Goal: Use online tool/utility: Utilize a website feature to perform a specific function

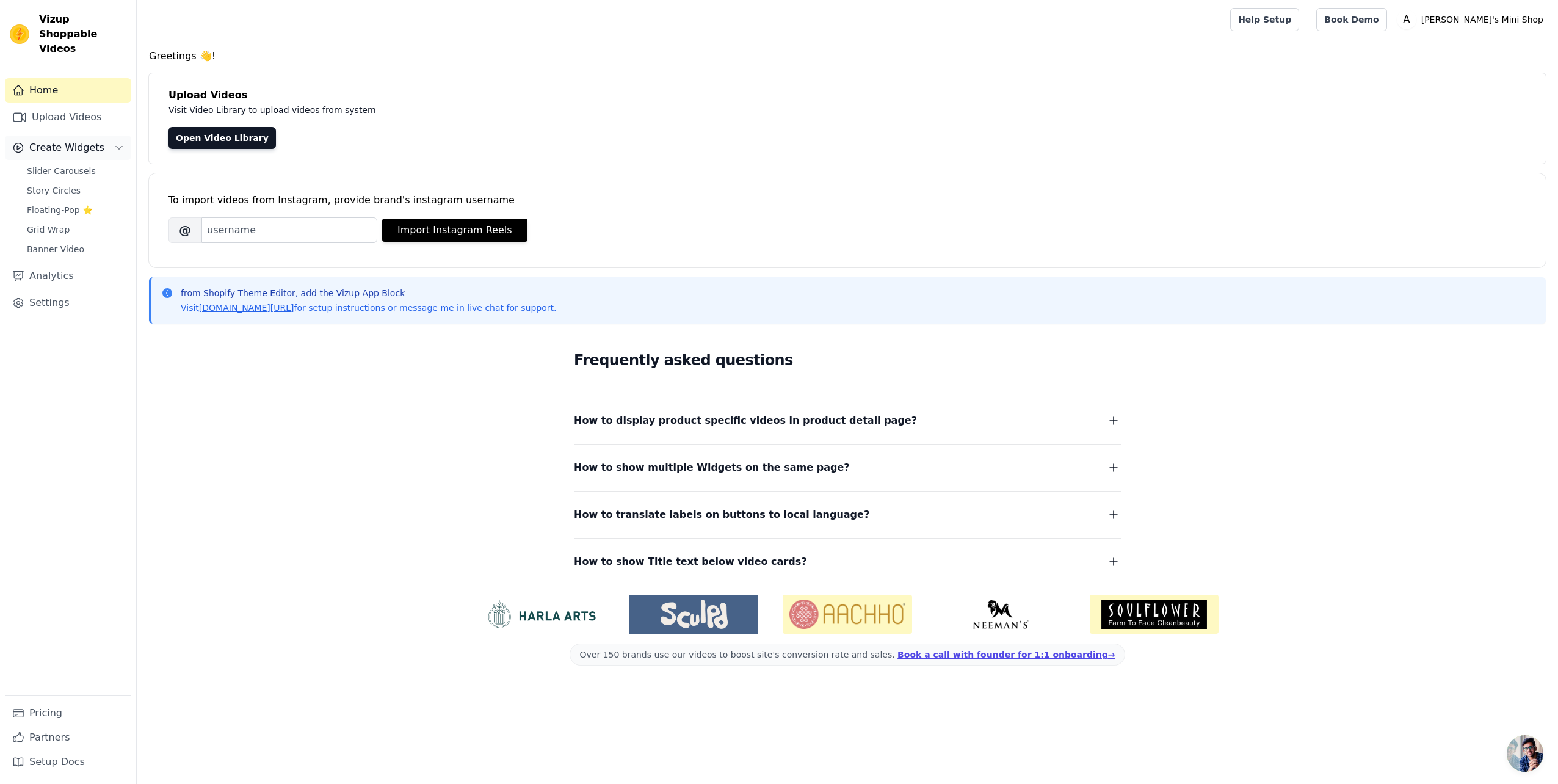
click at [50, 141] on span "Create Widgets" at bounding box center [66, 148] width 75 height 15
click at [49, 141] on span "Create Widgets" at bounding box center [66, 148] width 75 height 15
click at [65, 165] on span "Slider Carousels" at bounding box center [61, 171] width 69 height 12
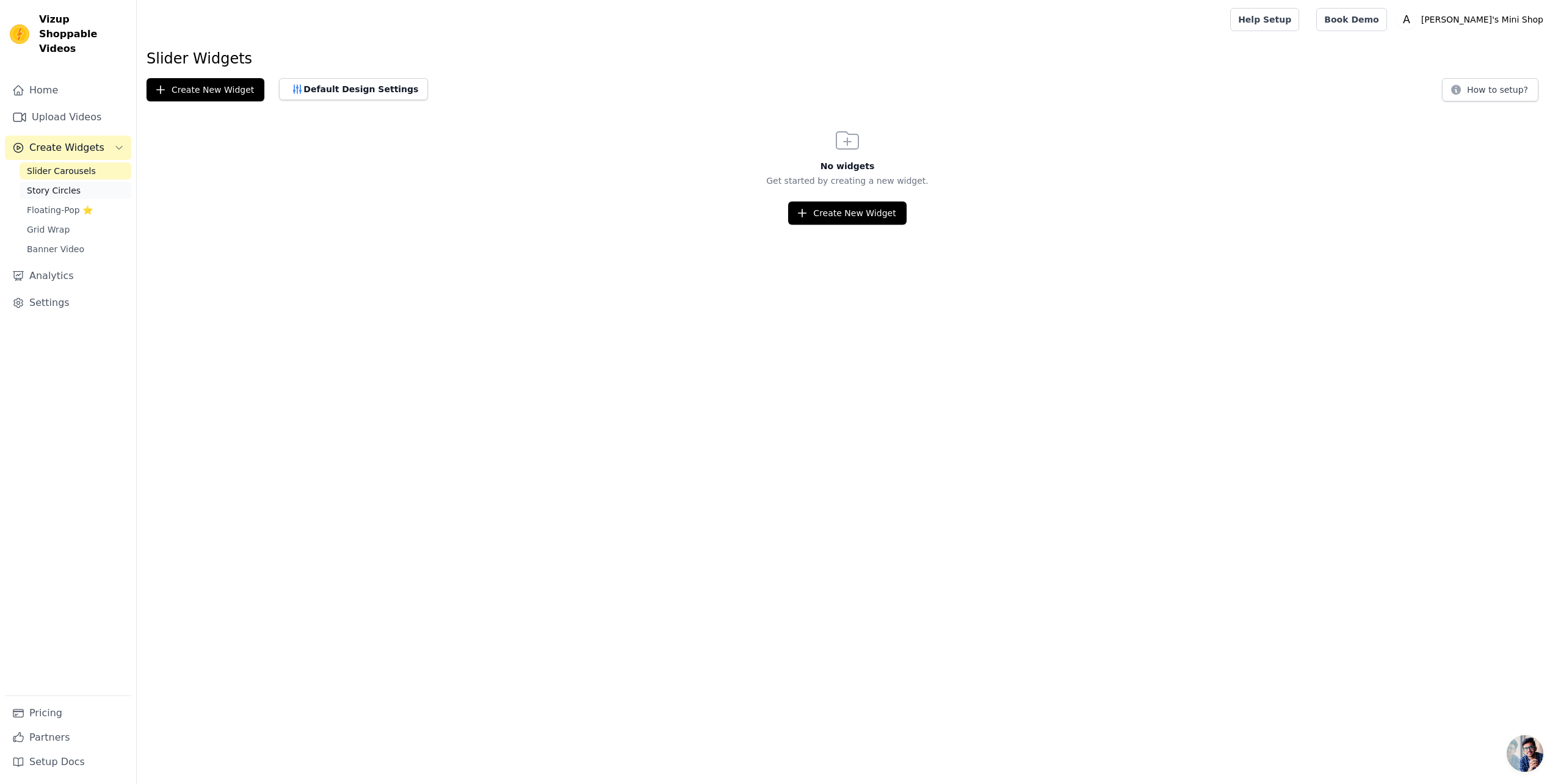
click at [64, 184] on span "Story Circles" at bounding box center [53, 190] width 54 height 12
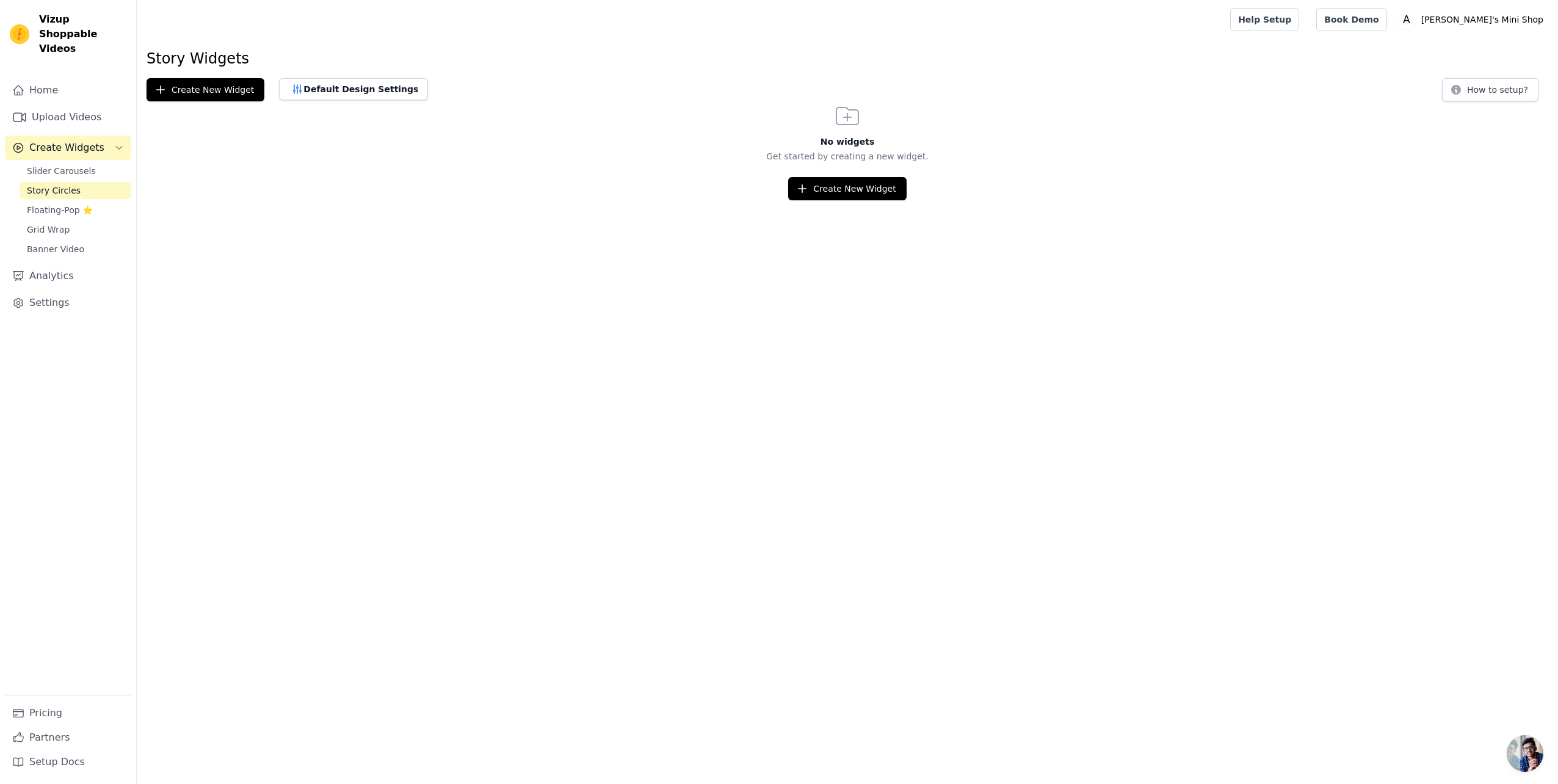
click at [59, 204] on div "Slider Carousels Story Circles Floating-Pop ⭐ Grid Wrap Banner Video" at bounding box center [75, 210] width 112 height 96
click at [56, 204] on span "Floating-Pop ⭐" at bounding box center [59, 210] width 66 height 12
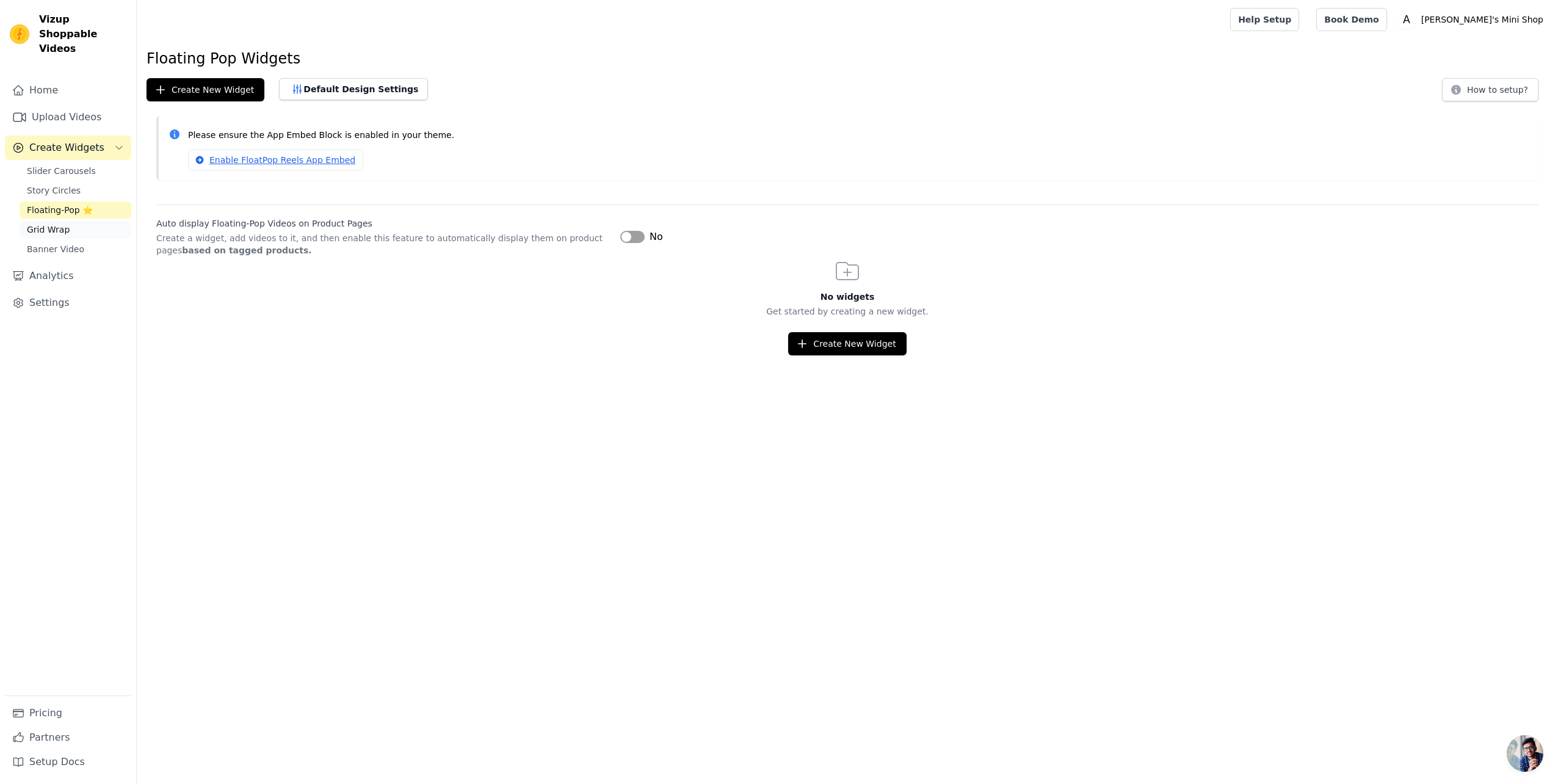
click at [50, 223] on span "Grid Wrap" at bounding box center [48, 229] width 42 height 12
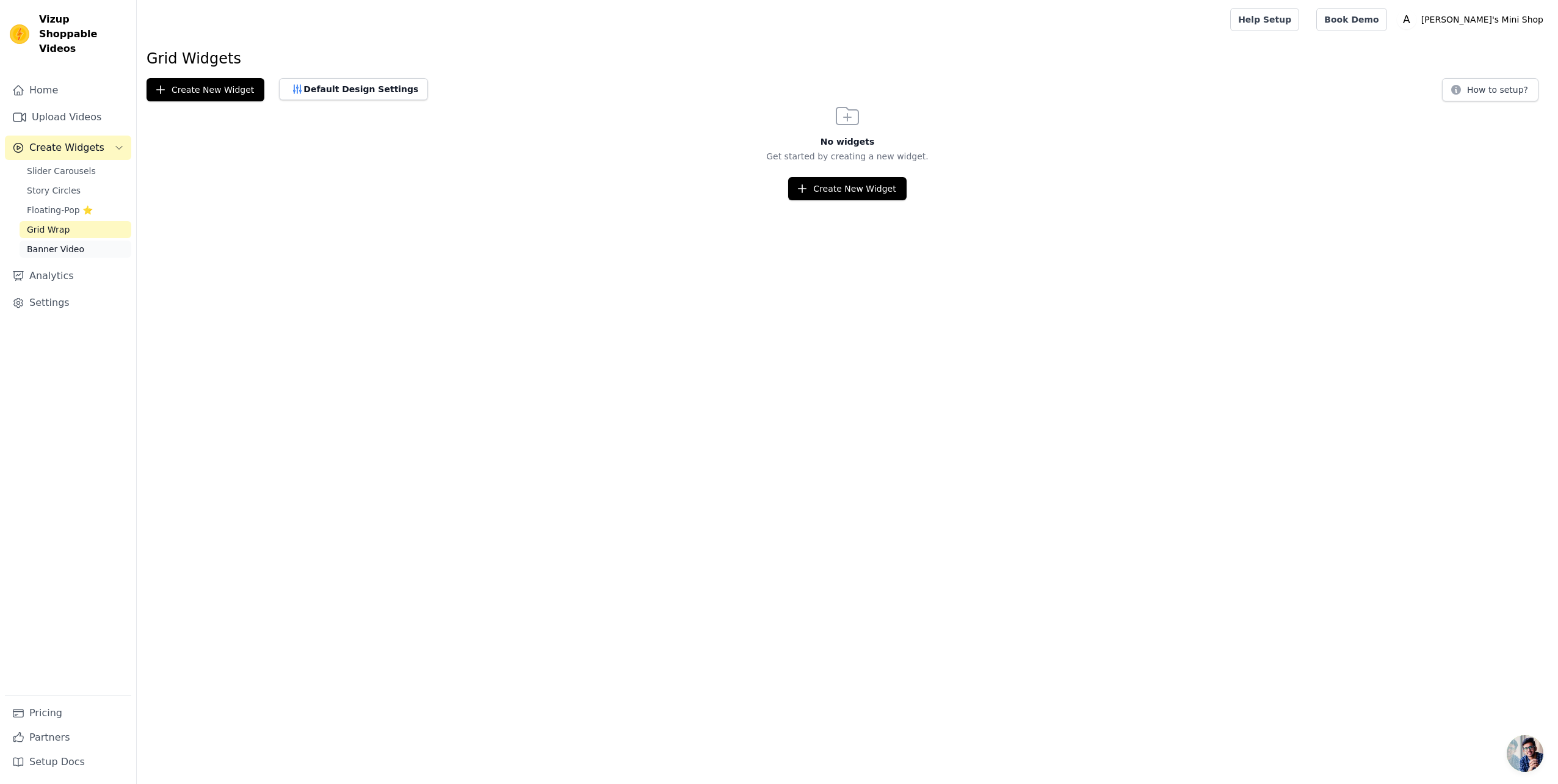
click at [55, 242] on span "Banner Video" at bounding box center [55, 249] width 58 height 12
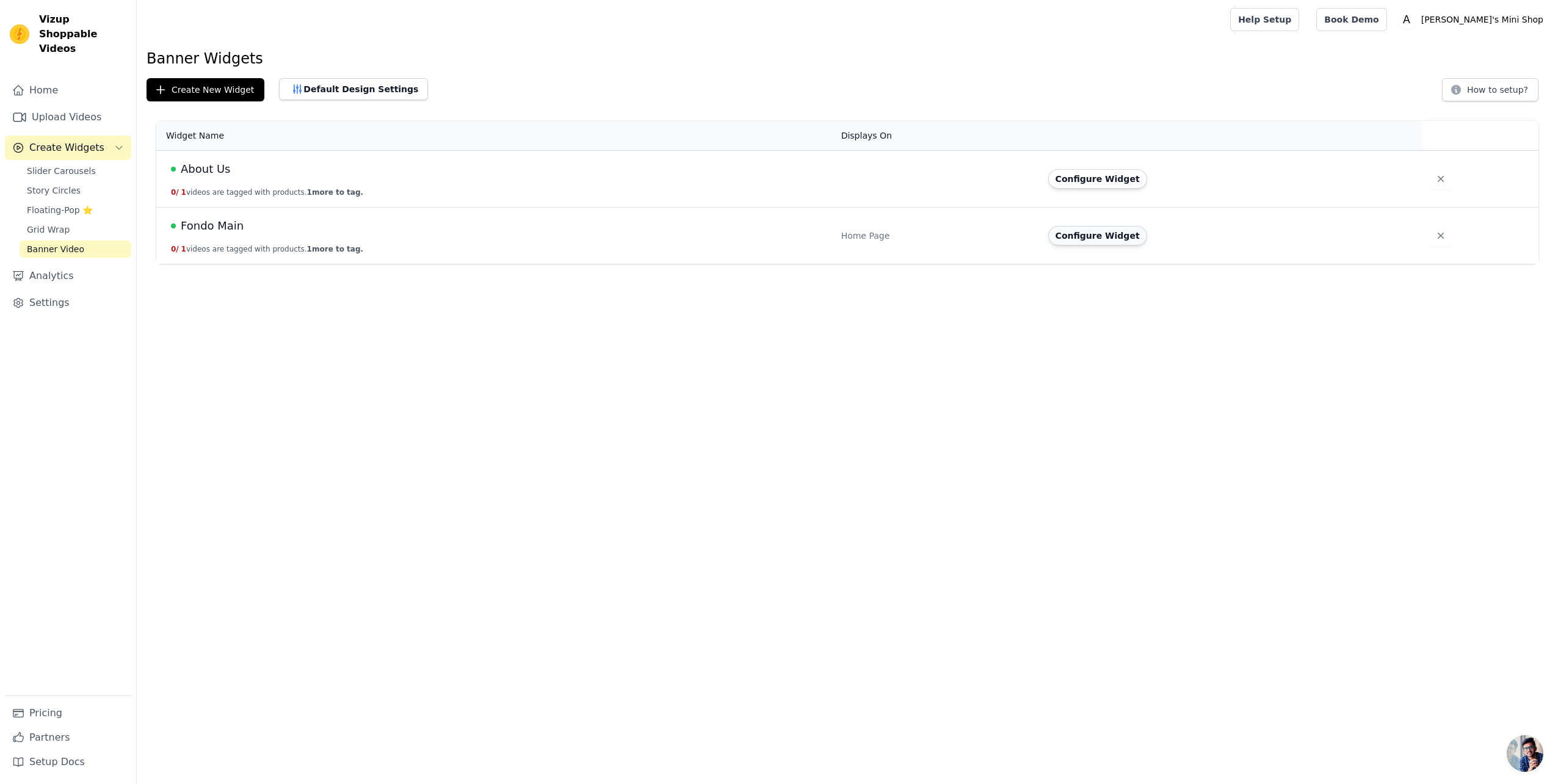
click at [1091, 232] on button "Configure Widget" at bounding box center [1098, 235] width 99 height 19
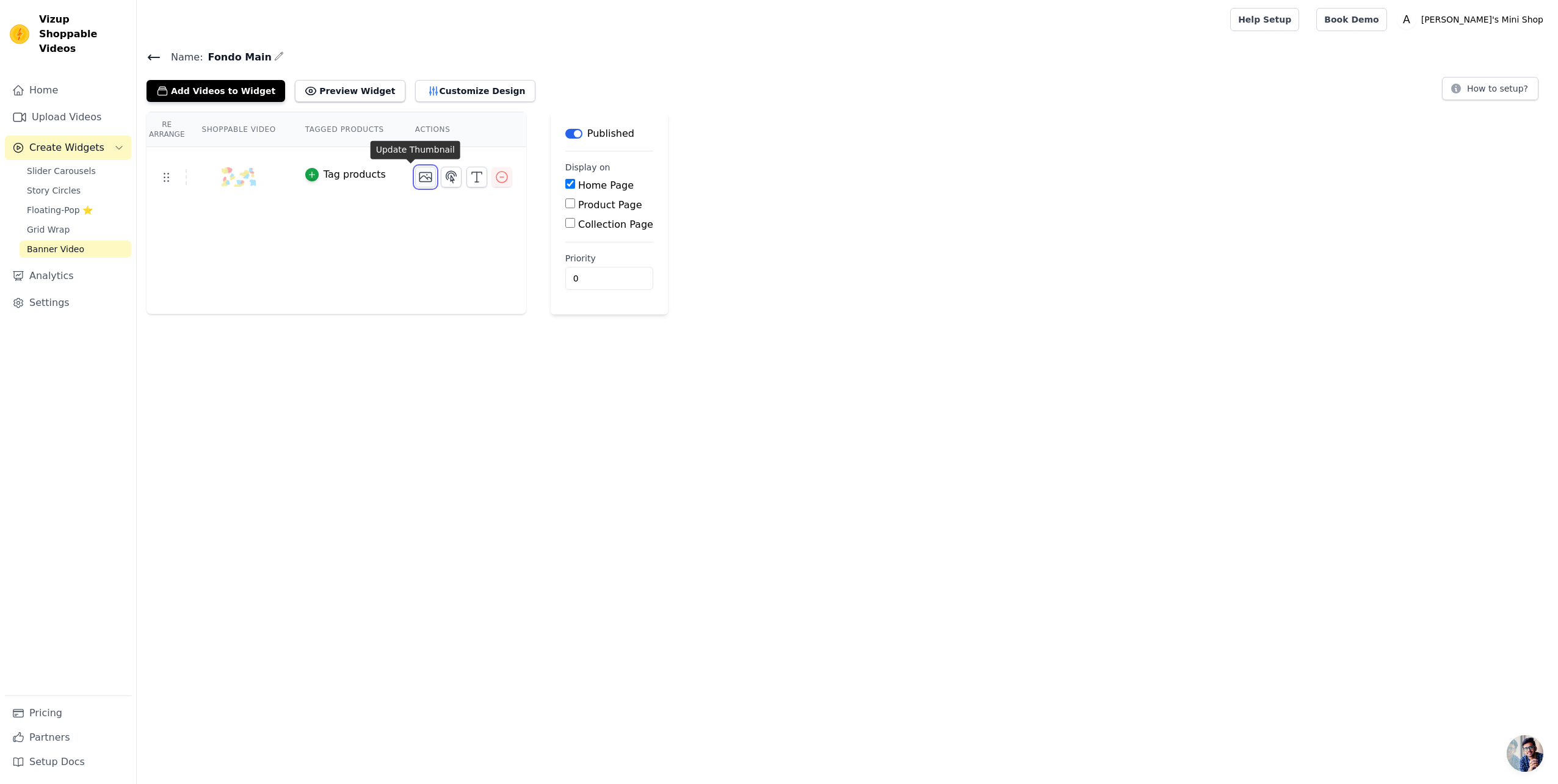
click at [420, 174] on icon "button" at bounding box center [426, 177] width 12 height 9
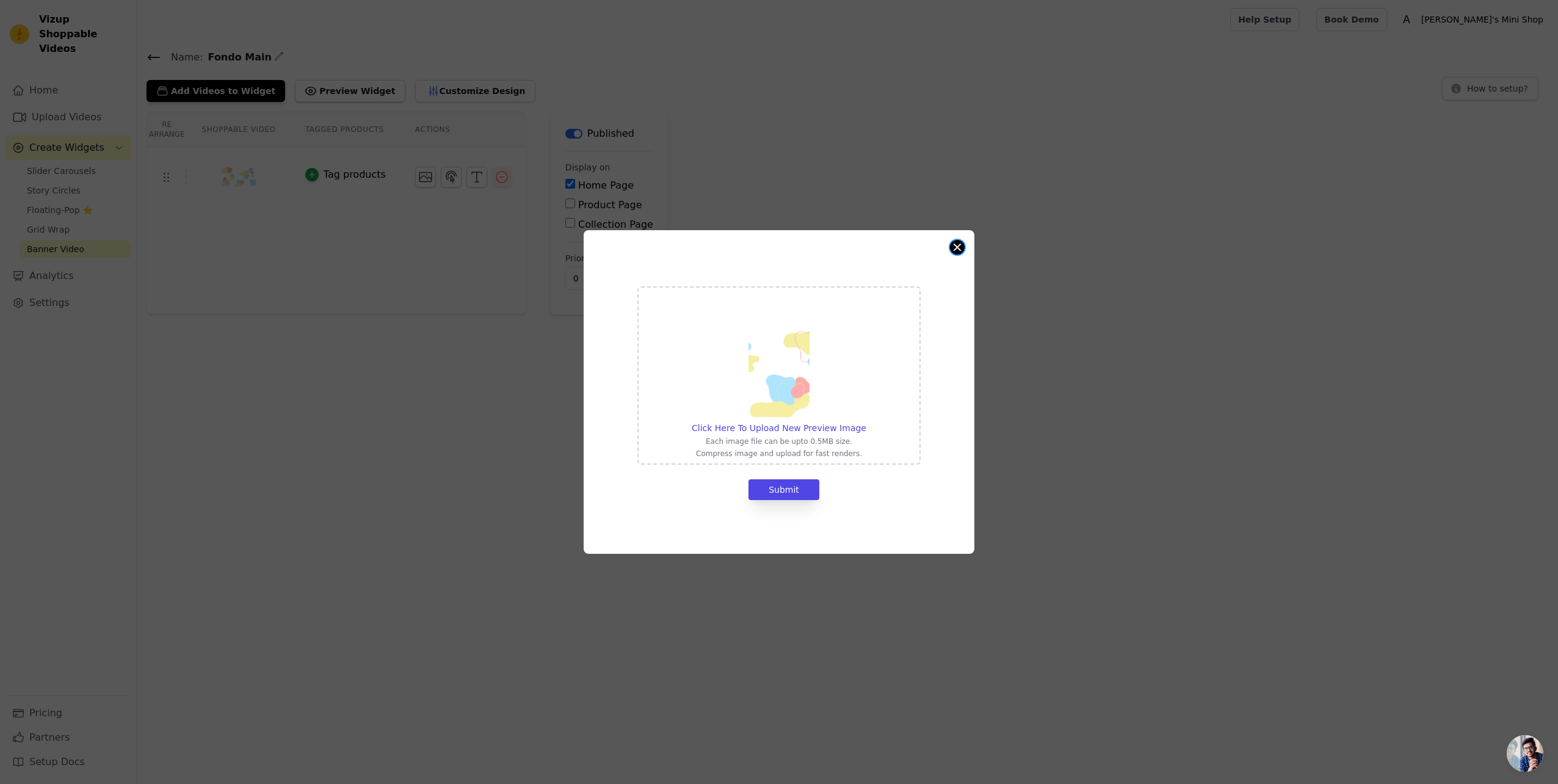
click at [957, 245] on button "Close modal" at bounding box center [957, 247] width 15 height 15
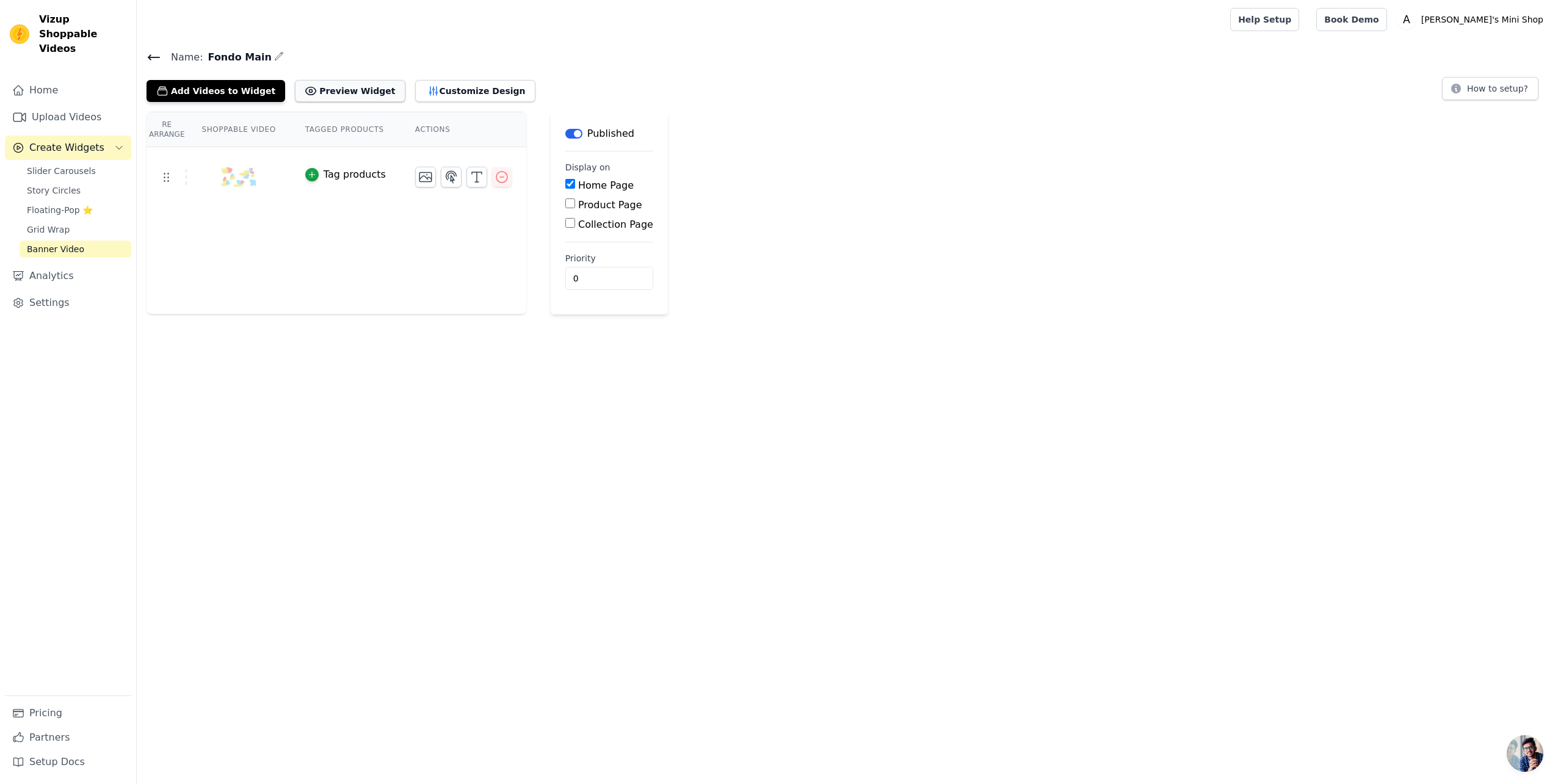
click at [305, 91] on icon at bounding box center [311, 91] width 12 height 12
click at [207, 89] on button "Add Videos to Widget" at bounding box center [216, 90] width 139 height 22
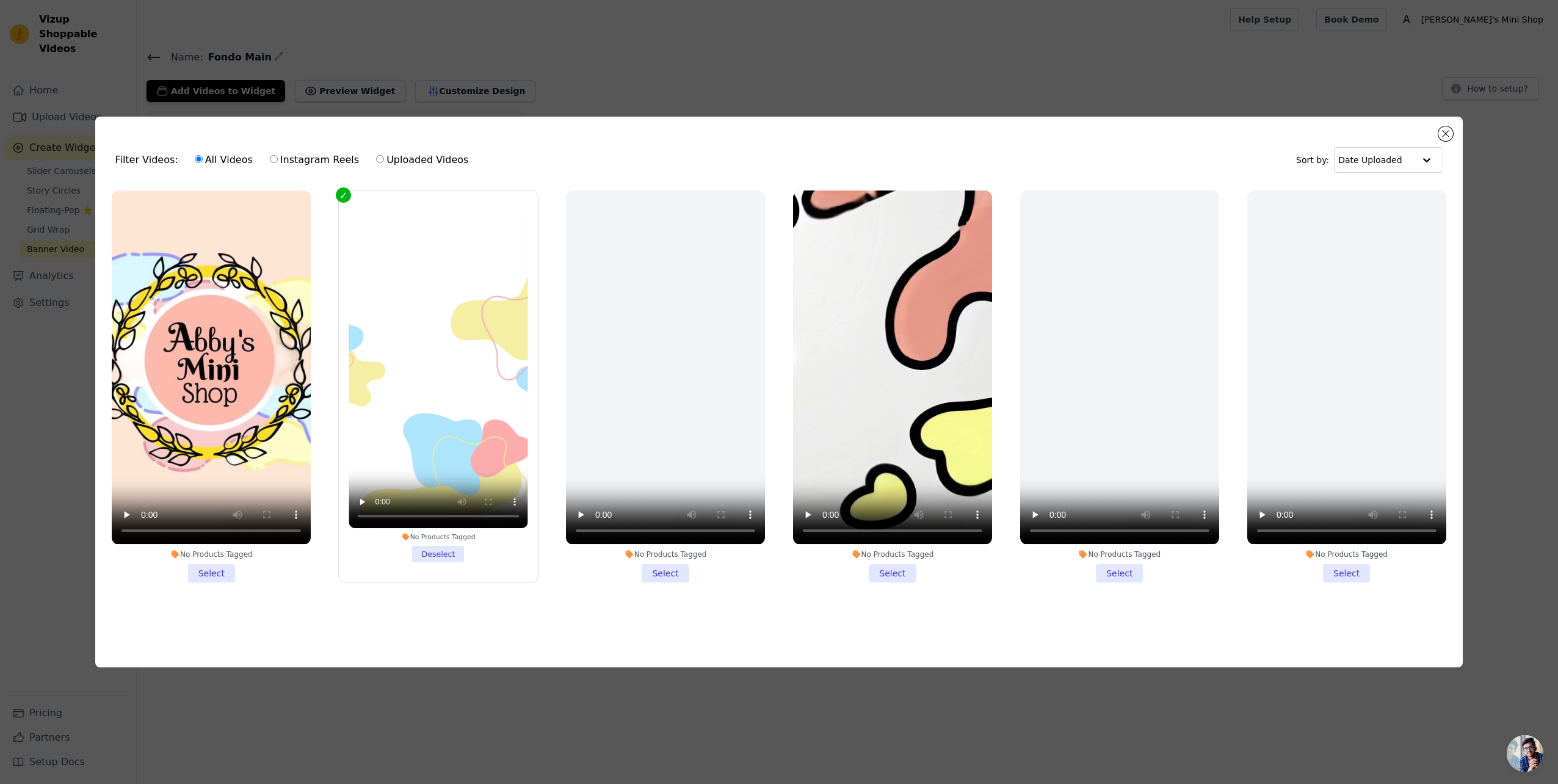
click at [376, 155] on input "Uploaded Videos" at bounding box center [380, 158] width 8 height 8
radio input "true"
click at [195, 158] on input "All Videos" at bounding box center [198, 158] width 8 height 8
radio input "true"
click at [1440, 132] on button "Close modal" at bounding box center [1446, 134] width 15 height 15
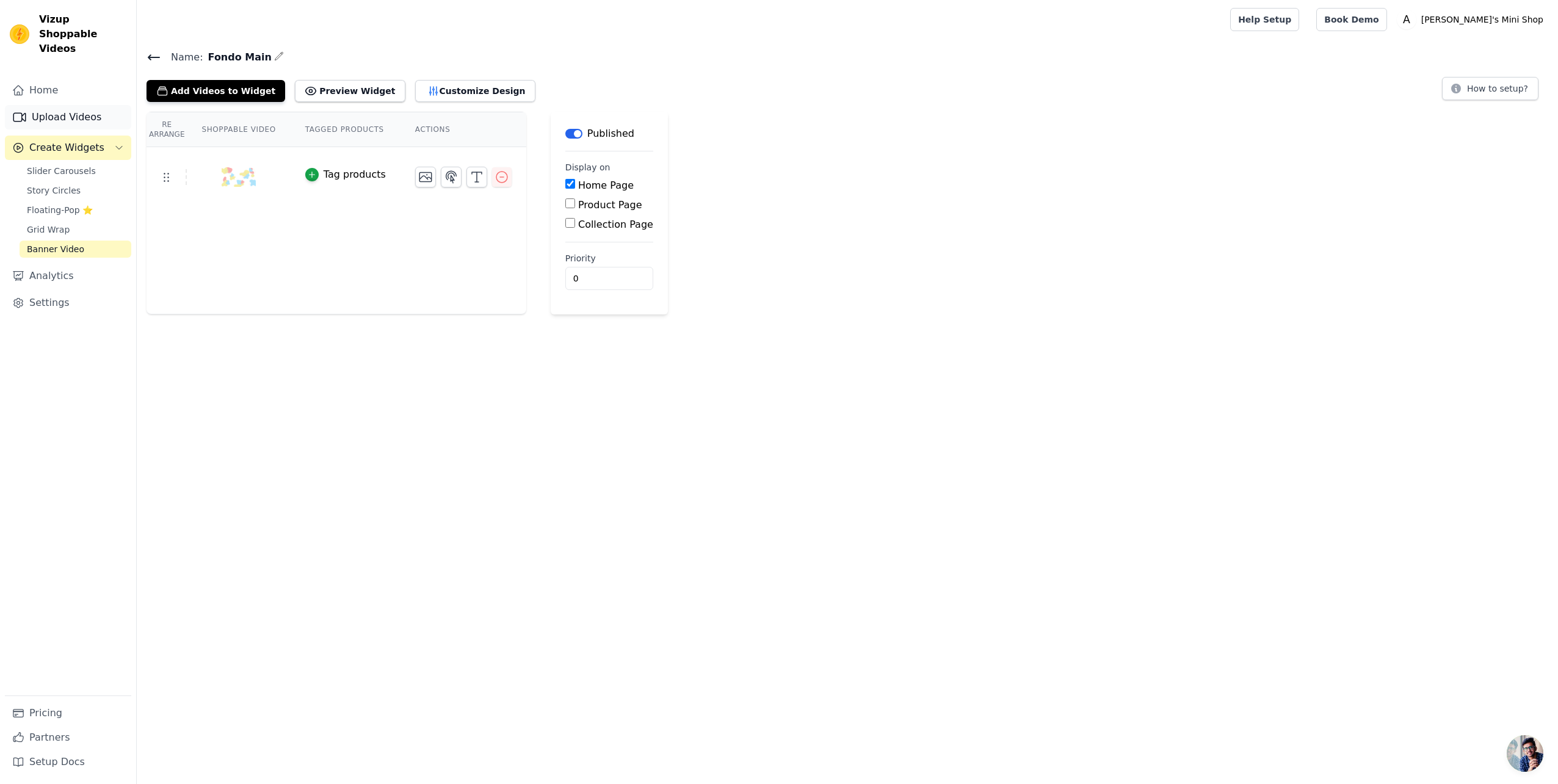
click at [73, 111] on link "Upload Videos" at bounding box center [68, 118] width 127 height 25
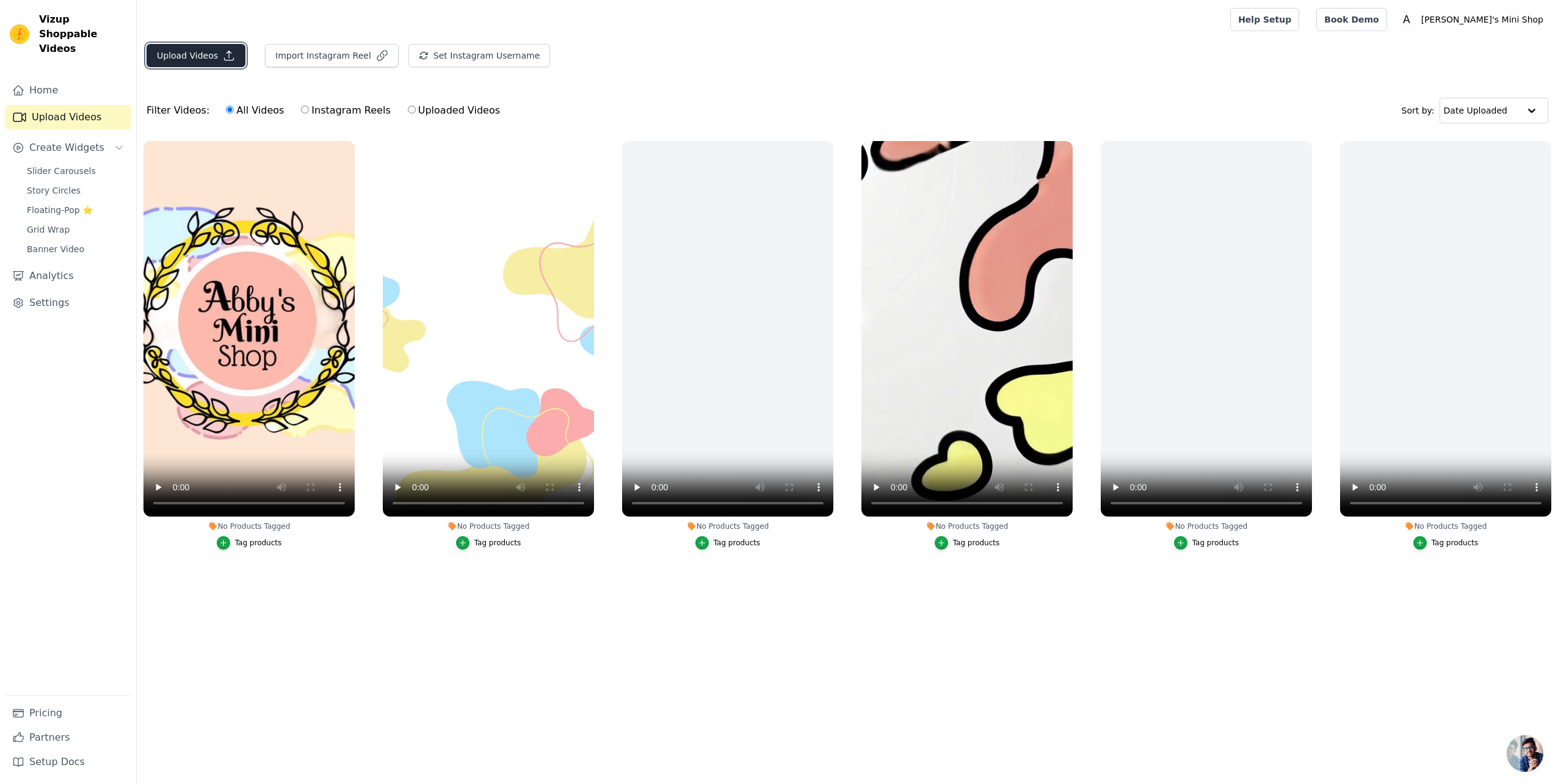
click at [194, 54] on button "Upload Videos" at bounding box center [197, 56] width 99 height 23
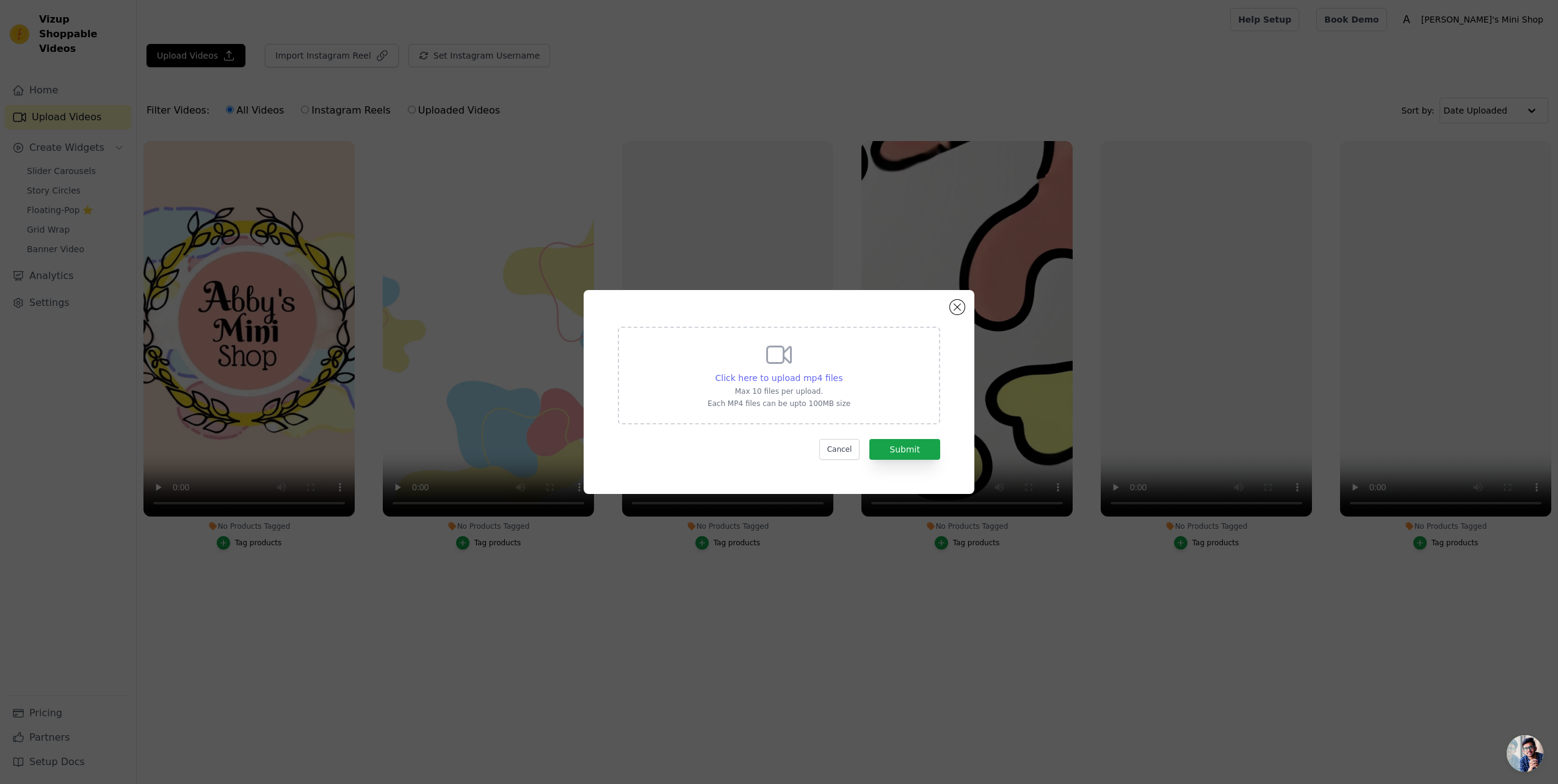
click at [783, 380] on span "Click here to upload mp4 files" at bounding box center [779, 377] width 127 height 10
click at [842, 372] on input "Click here to upload mp4 files Max 10 files per upload. Each MP4 files can be u…" at bounding box center [842, 371] width 1 height 1
click at [798, 373] on span "Click here to upload mp4 files" at bounding box center [779, 377] width 127 height 10
click at [842, 372] on input "Click here to upload mp4 files Max 10 files per upload. Each MP4 files can be u…" at bounding box center [842, 371] width 1 height 1
type input "C:\fakepath\c4ed0dac-c4cd-4de0-8d7c-77ec5d7a4844 (1).mp4"
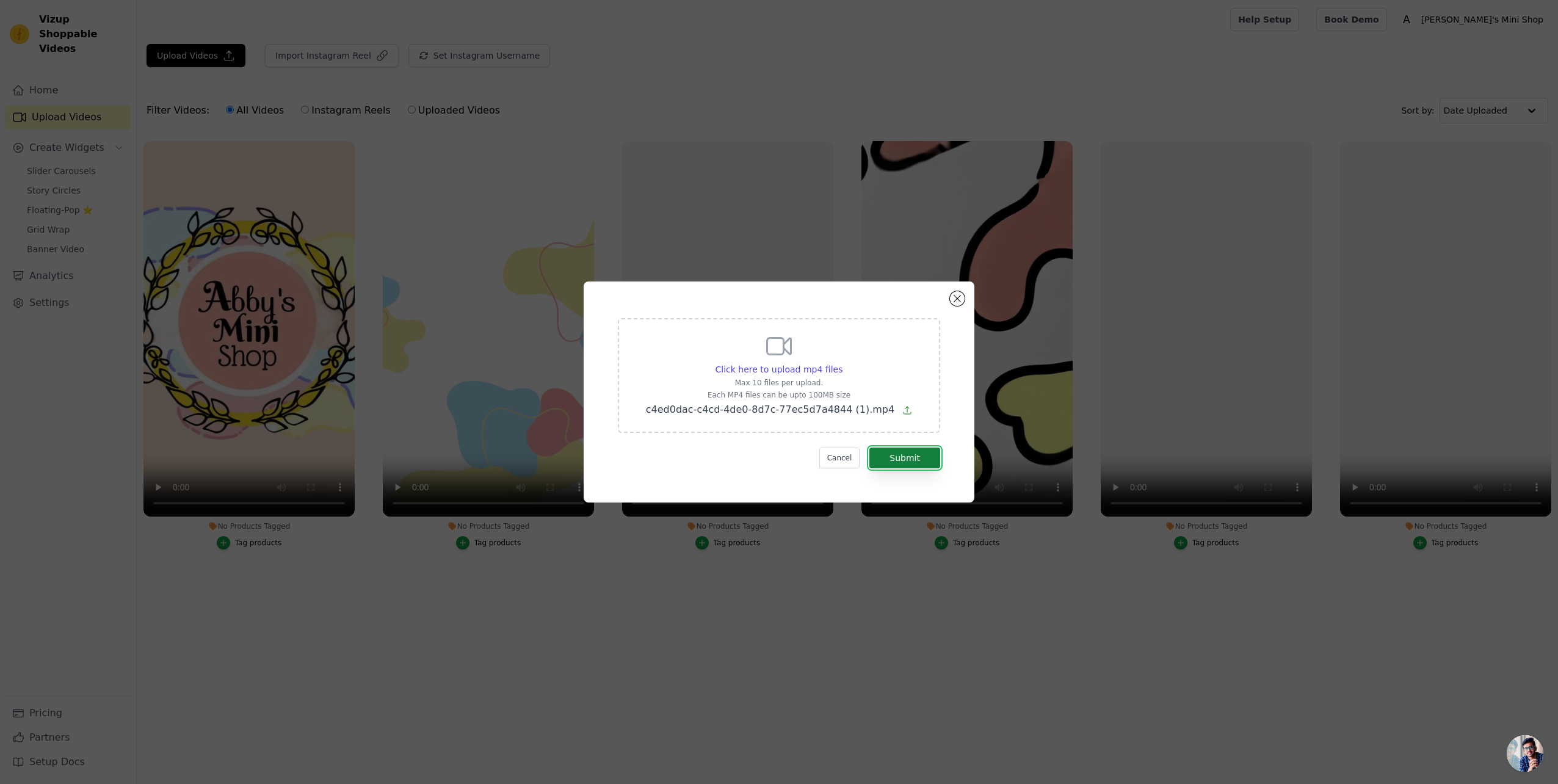
click at [914, 460] on button "Submit" at bounding box center [905, 457] width 71 height 20
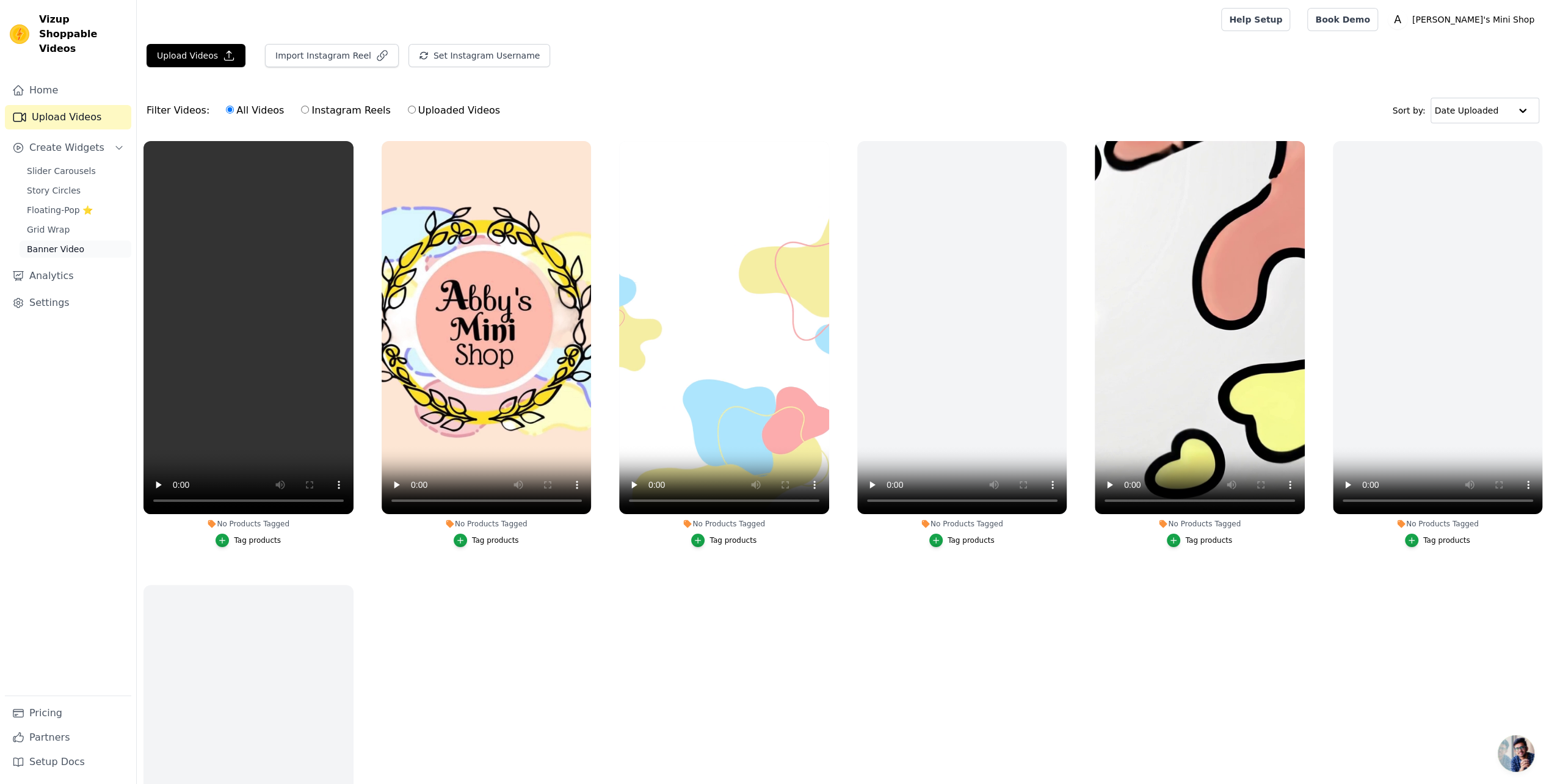
click at [50, 242] on span "Banner Video" at bounding box center [55, 249] width 58 height 12
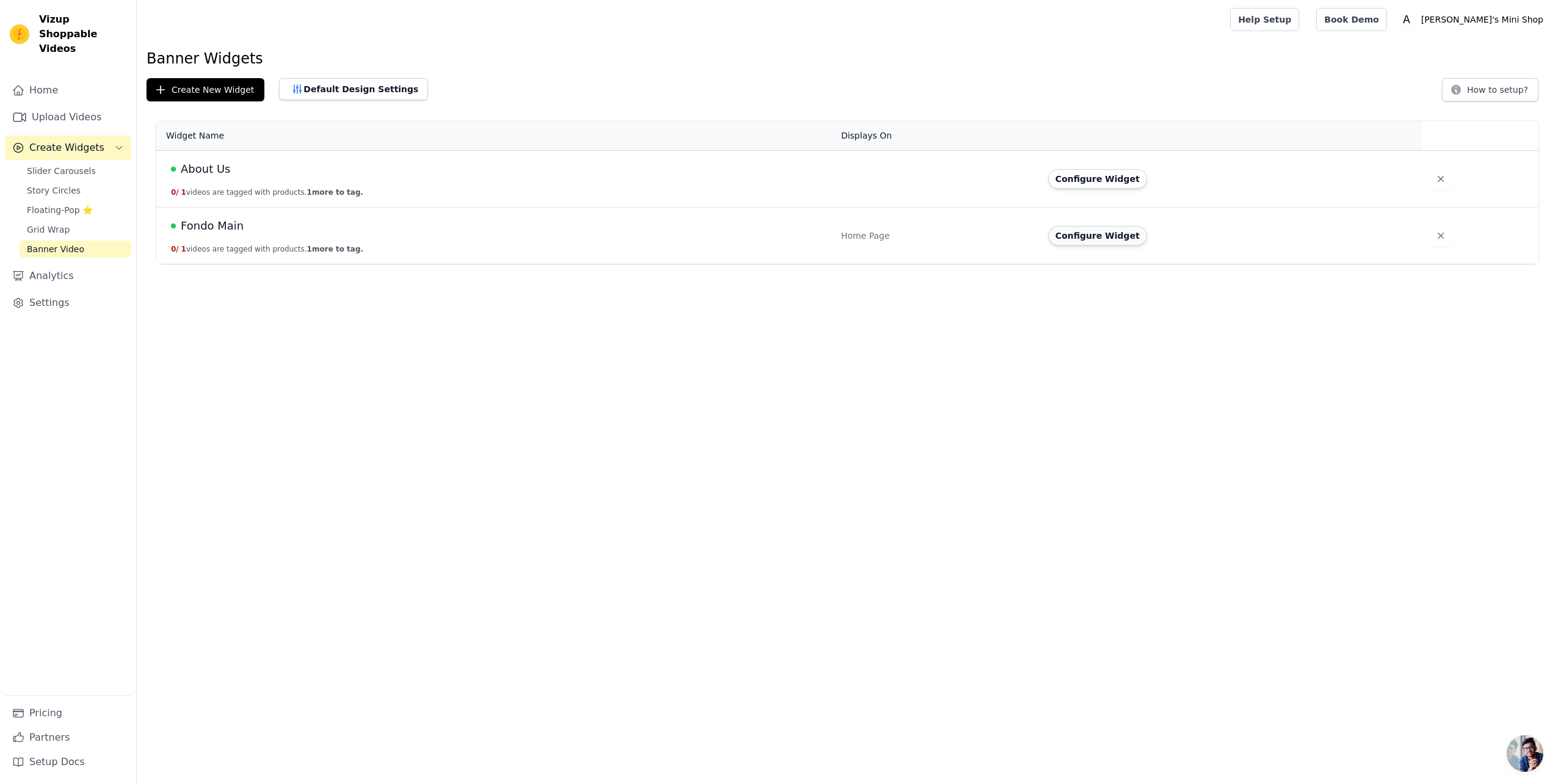
click at [1106, 235] on button "Configure Widget" at bounding box center [1098, 235] width 99 height 19
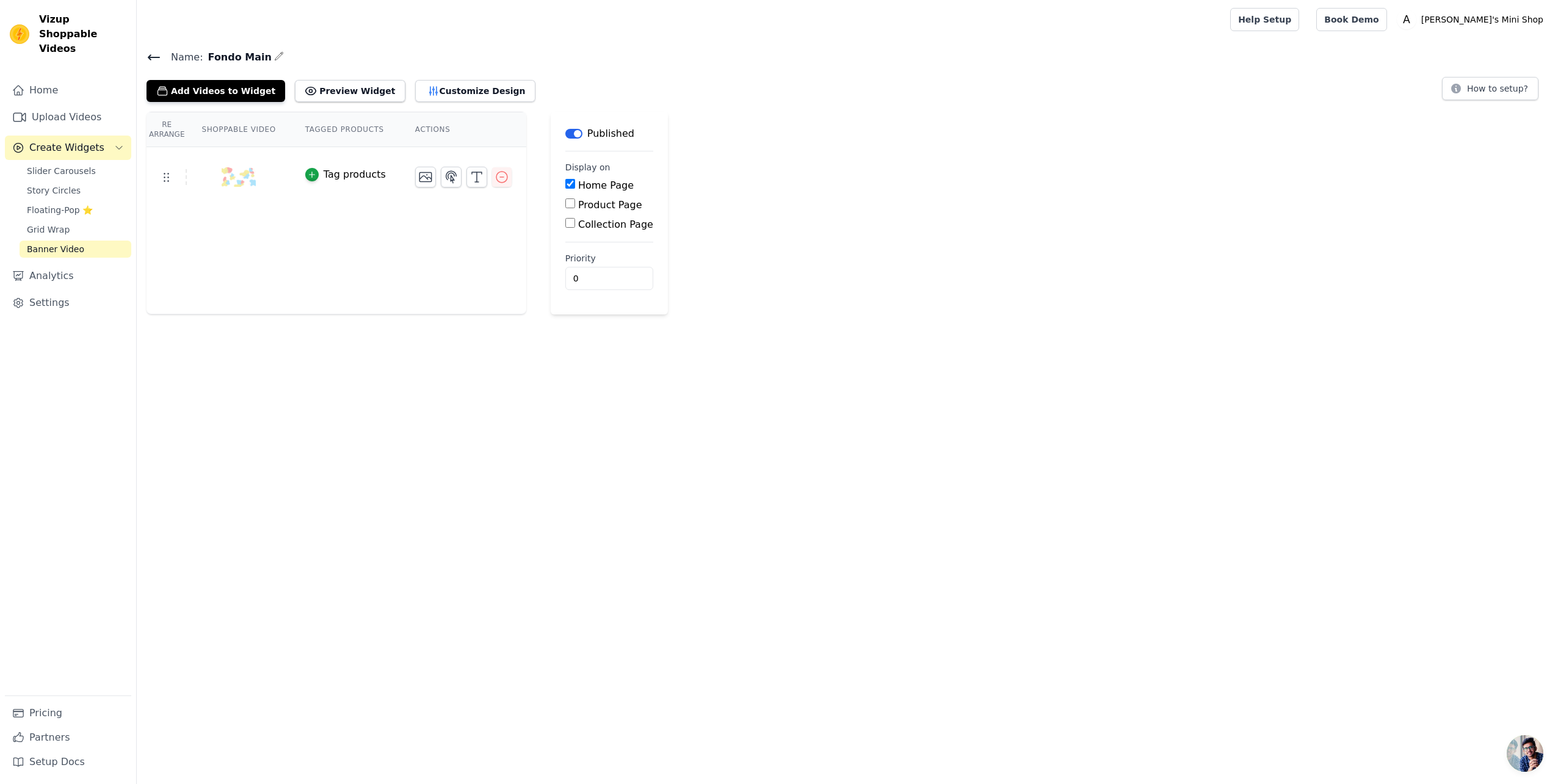
click at [238, 171] on img at bounding box center [238, 177] width 35 height 58
click at [441, 90] on button "Customize Design" at bounding box center [475, 90] width 120 height 22
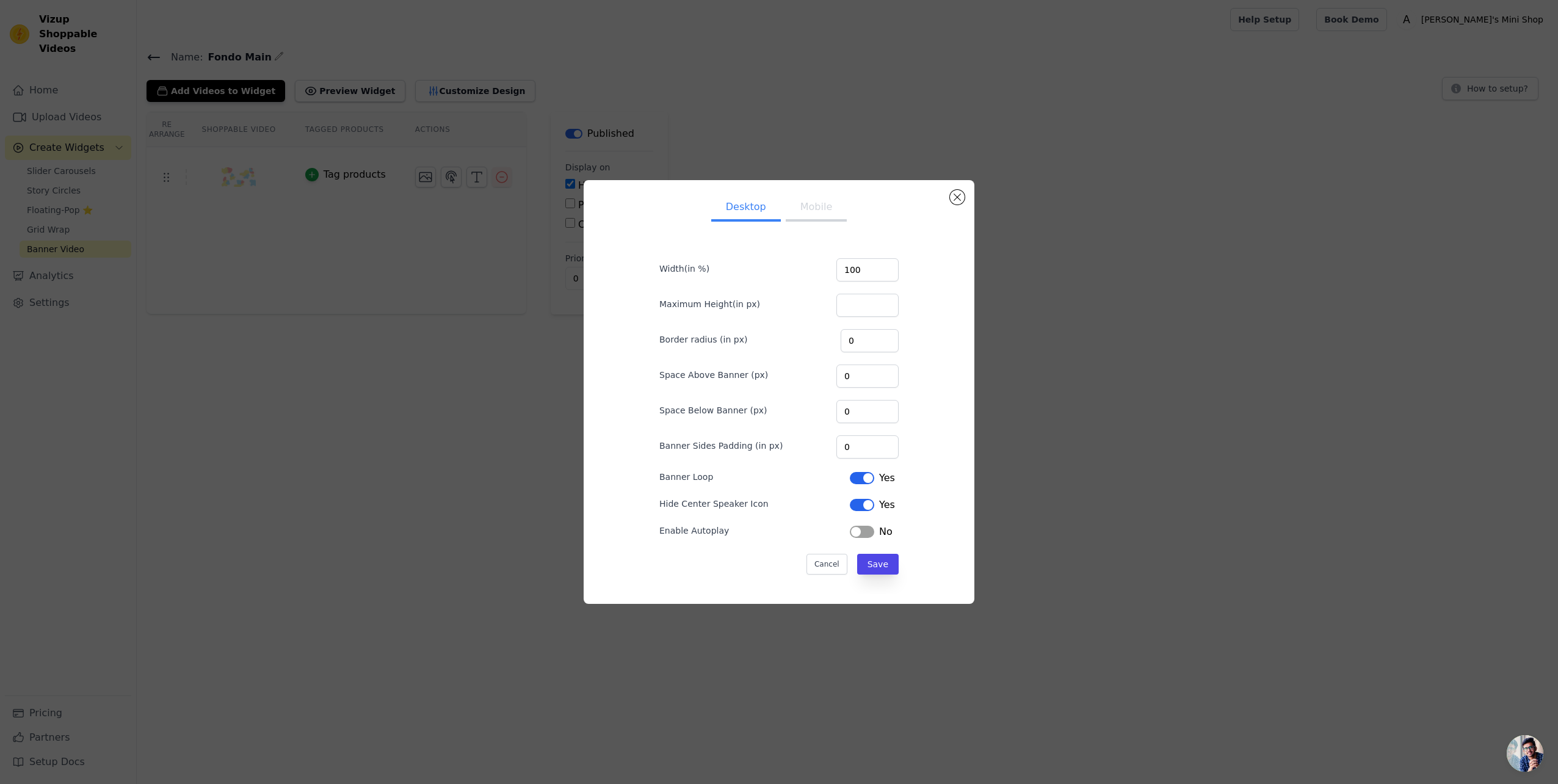
drag, startPoint x: 447, startPoint y: 304, endPoint x: 479, endPoint y: 275, distance: 43.2
click at [451, 303] on div "Desktop Mobile Width(in %) 100 Maximum Height(in px) Border radius (in px) 0 Sp…" at bounding box center [779, 391] width 1519 height 463
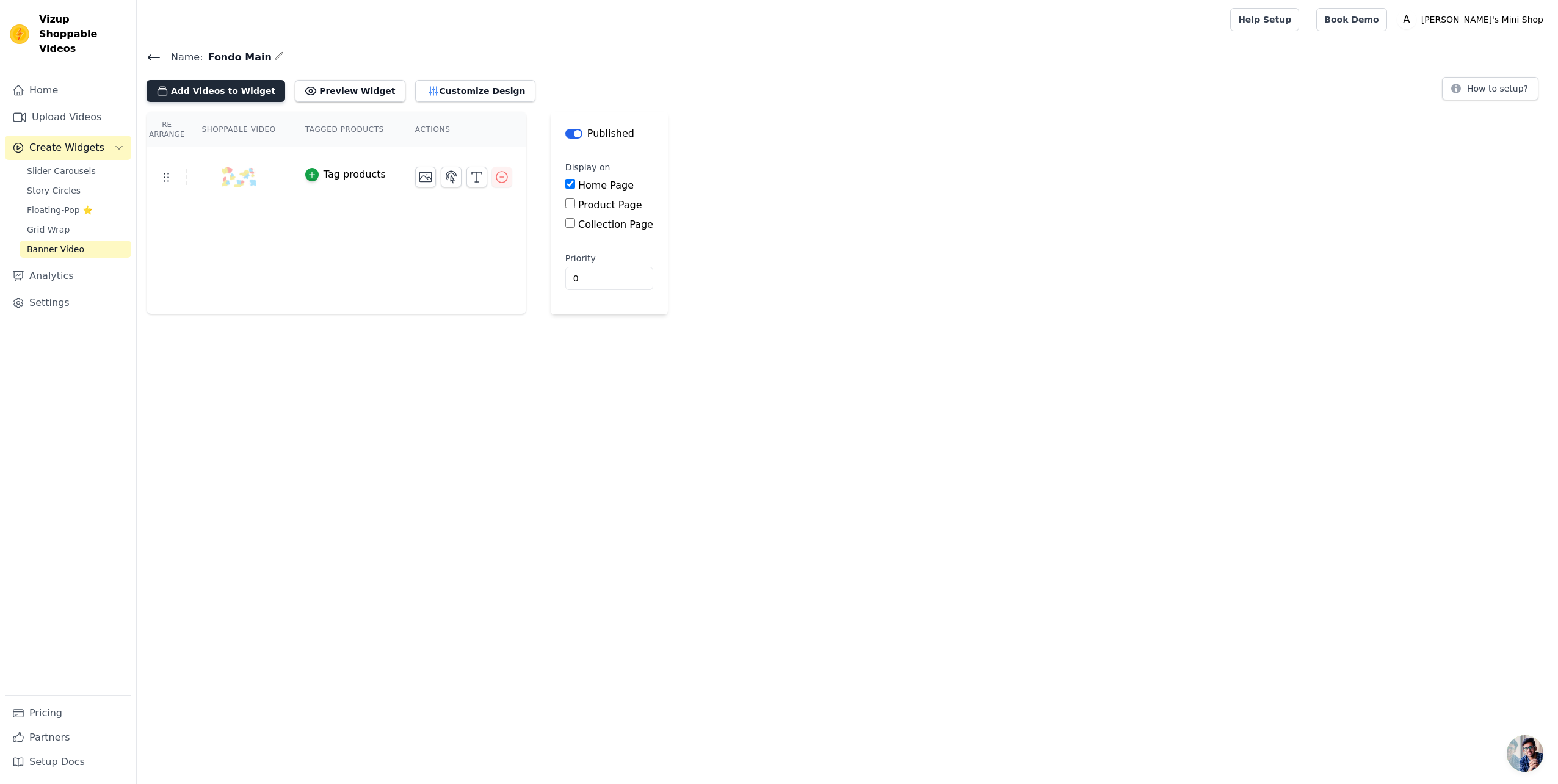
click at [197, 91] on button "Add Videos to Widget" at bounding box center [216, 90] width 139 height 22
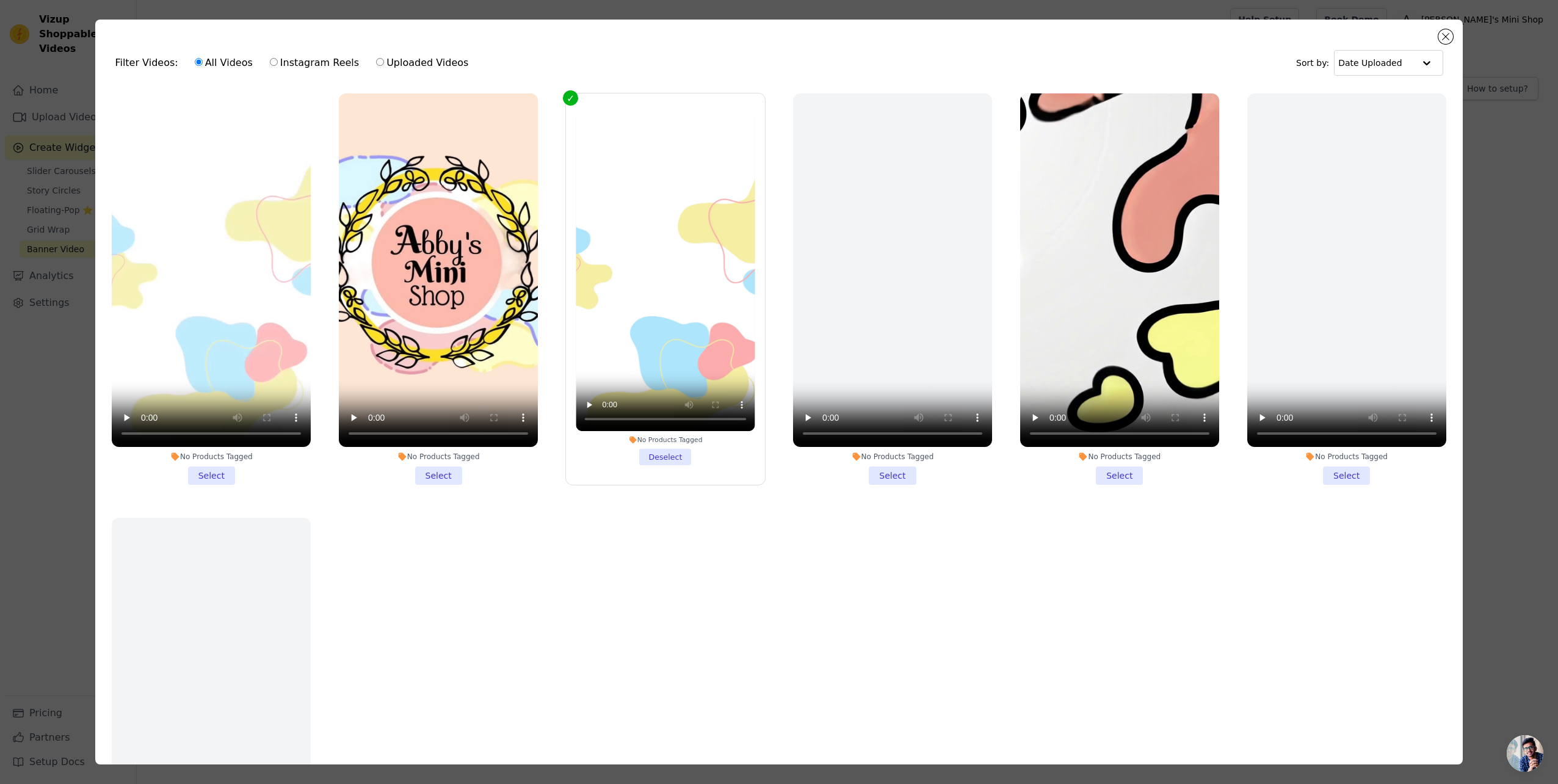
click at [669, 451] on li "No Products Tagged Deselect" at bounding box center [665, 289] width 179 height 352
click at [0, 0] on input "No Products Tagged Deselect" at bounding box center [0, 0] width 0 height 0
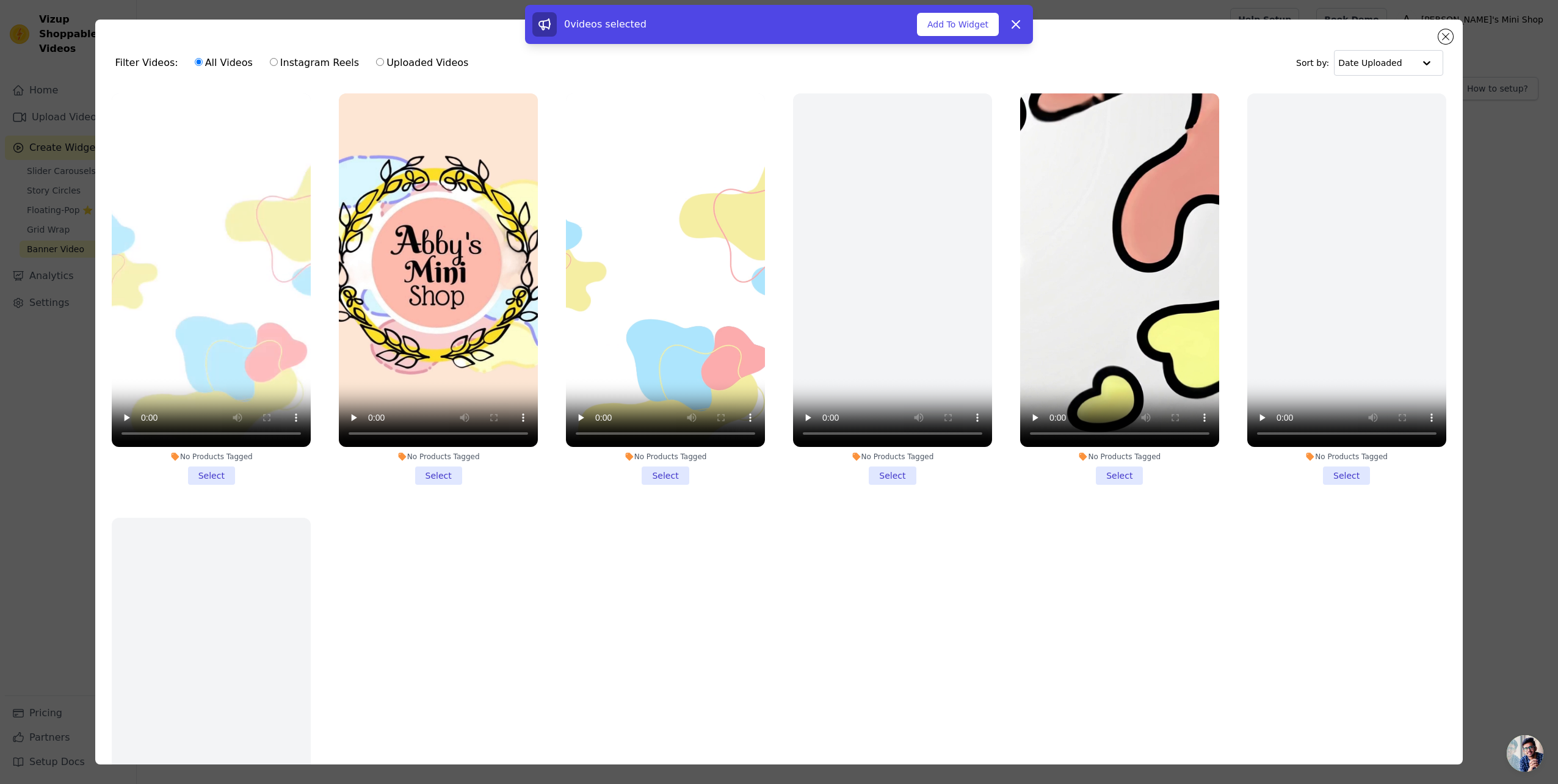
click at [232, 468] on li "No Products Tagged Select" at bounding box center [211, 289] width 199 height 391
click at [0, 0] on input "No Products Tagged Select" at bounding box center [0, 0] width 0 height 0
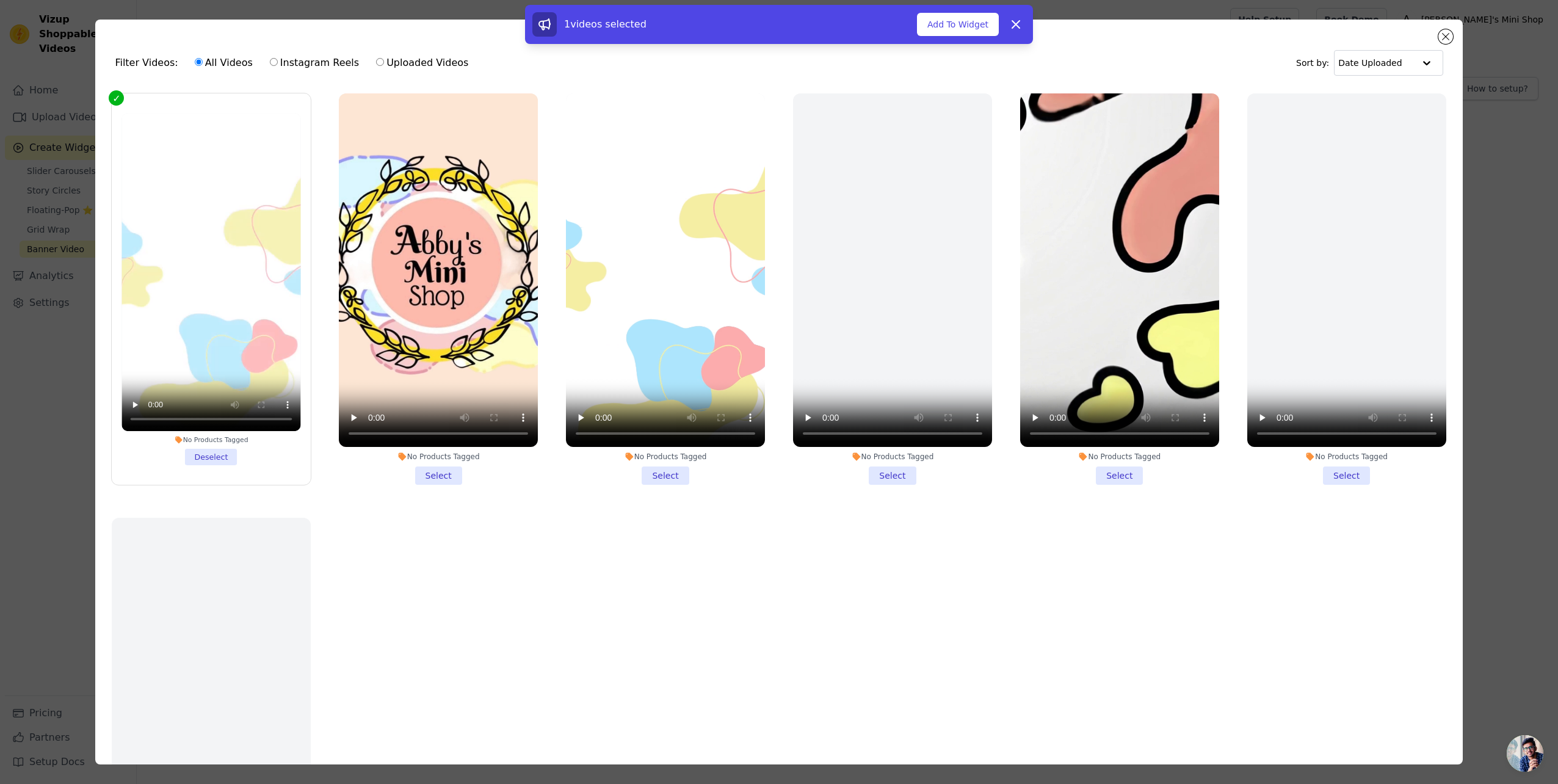
drag, startPoint x: 1199, startPoint y: 56, endPoint x: 1205, endPoint y: 62, distance: 8.5
click at [1200, 56] on div "Filter Videos: All Videos Instagram Reels Uploaded Videos Sort by: Date Uploaded" at bounding box center [779, 63] width 1347 height 48
click at [1441, 35] on div "1 videos selected Add To Widget Dismiss" at bounding box center [779, 27] width 1558 height 44
click at [1443, 36] on div "1 videos selected Add To Widget Dismiss" at bounding box center [779, 27] width 1558 height 44
click at [950, 25] on button "Add To Widget" at bounding box center [958, 24] width 81 height 23
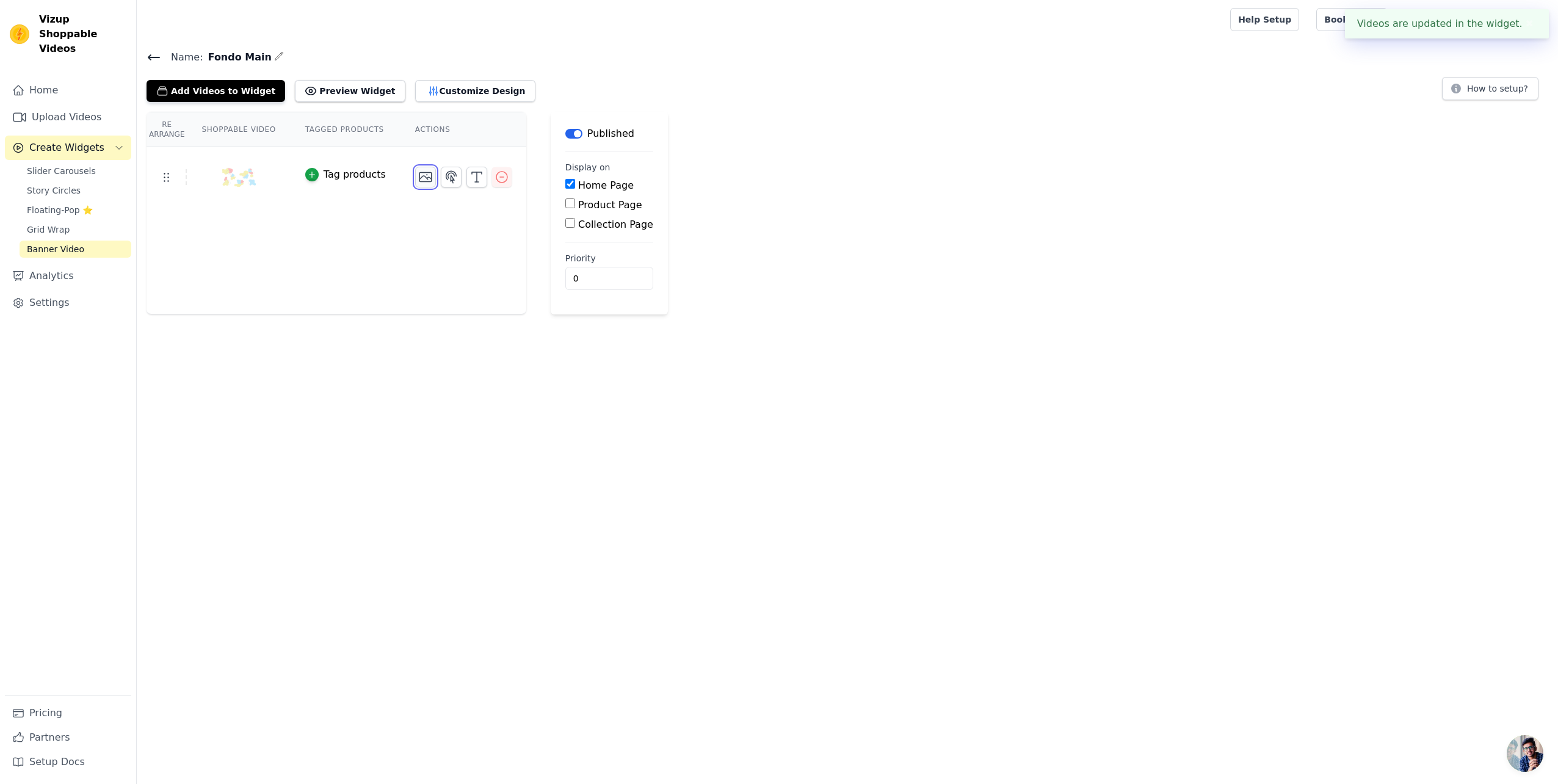
click at [420, 176] on icon "button" at bounding box center [426, 177] width 12 height 9
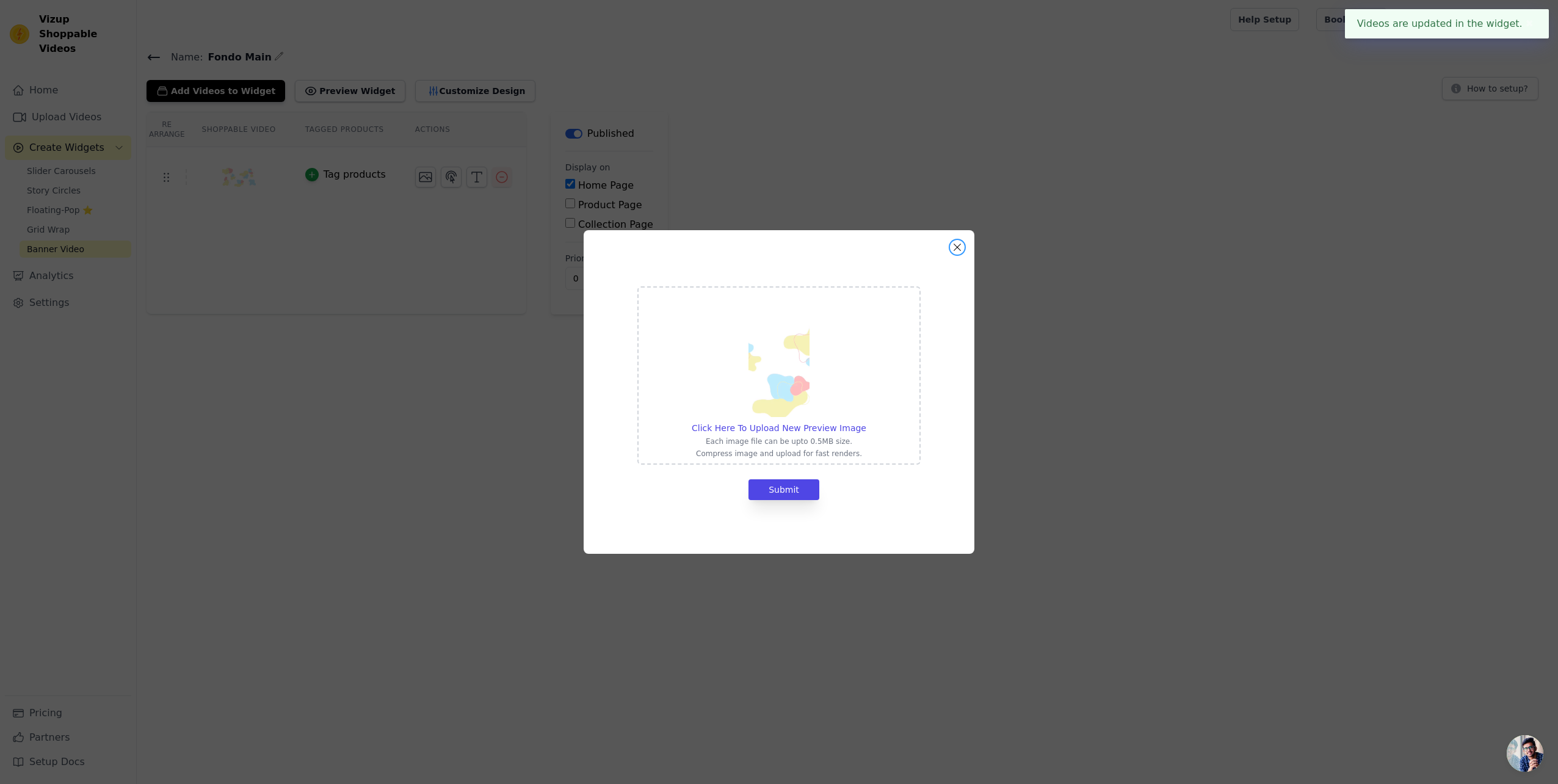
drag, startPoint x: 956, startPoint y: 246, endPoint x: 881, endPoint y: 239, distance: 75.3
click at [957, 246] on button "Close modal" at bounding box center [957, 247] width 15 height 15
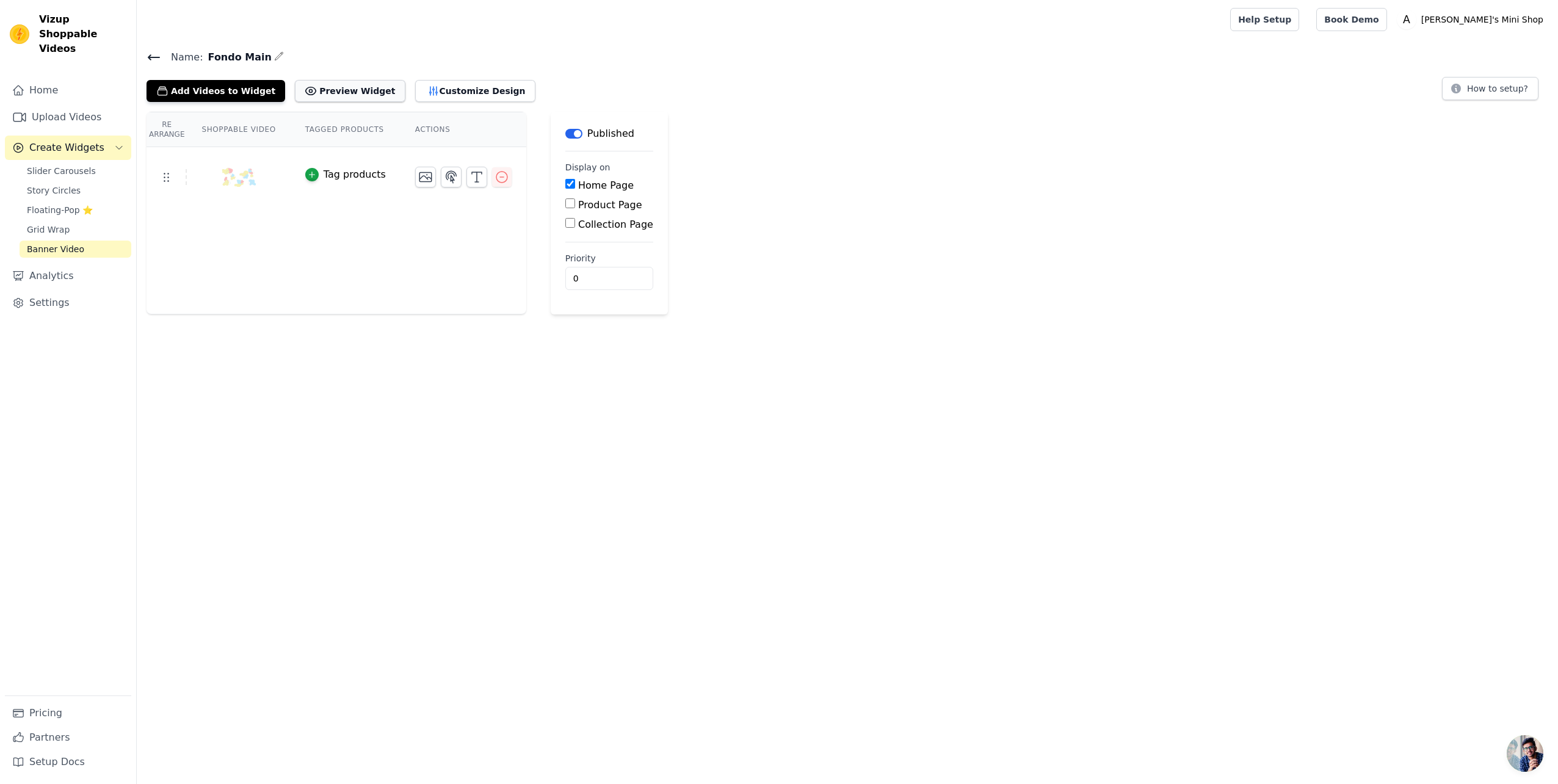
click at [321, 87] on button "Preview Widget" at bounding box center [350, 90] width 110 height 22
